Goal: Entertainment & Leisure: Consume media (video, audio)

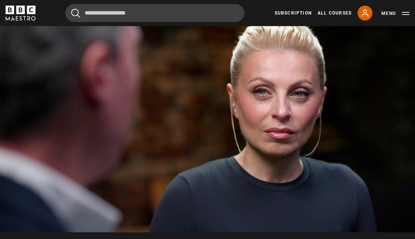
click at [82, 131] on button "10s Skip Back 10 seconds" at bounding box center [69, 114] width 26 height 34
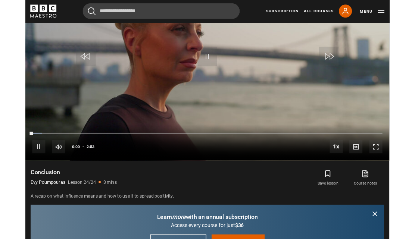
scroll to position [350, 0]
